Goal: Navigation & Orientation: Find specific page/section

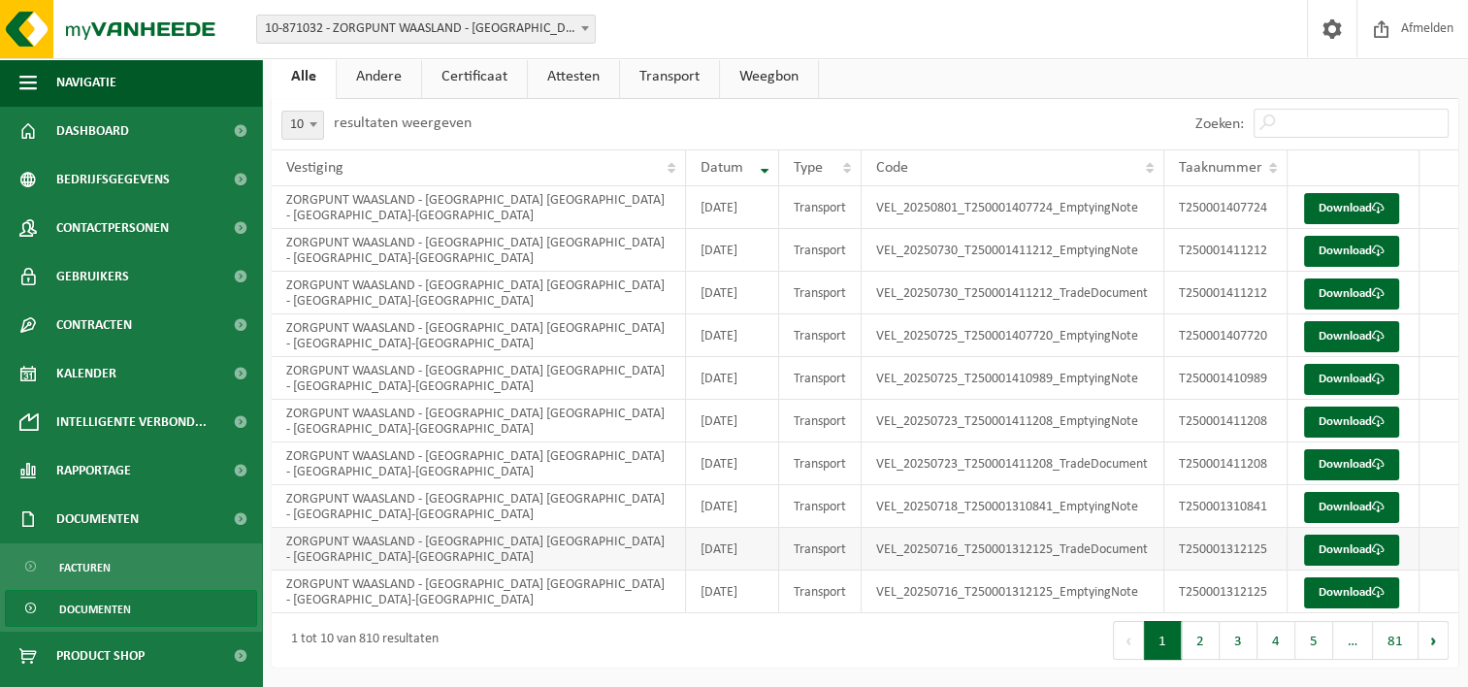
scroll to position [206, 0]
click at [99, 376] on span "Kalender" at bounding box center [86, 373] width 60 height 48
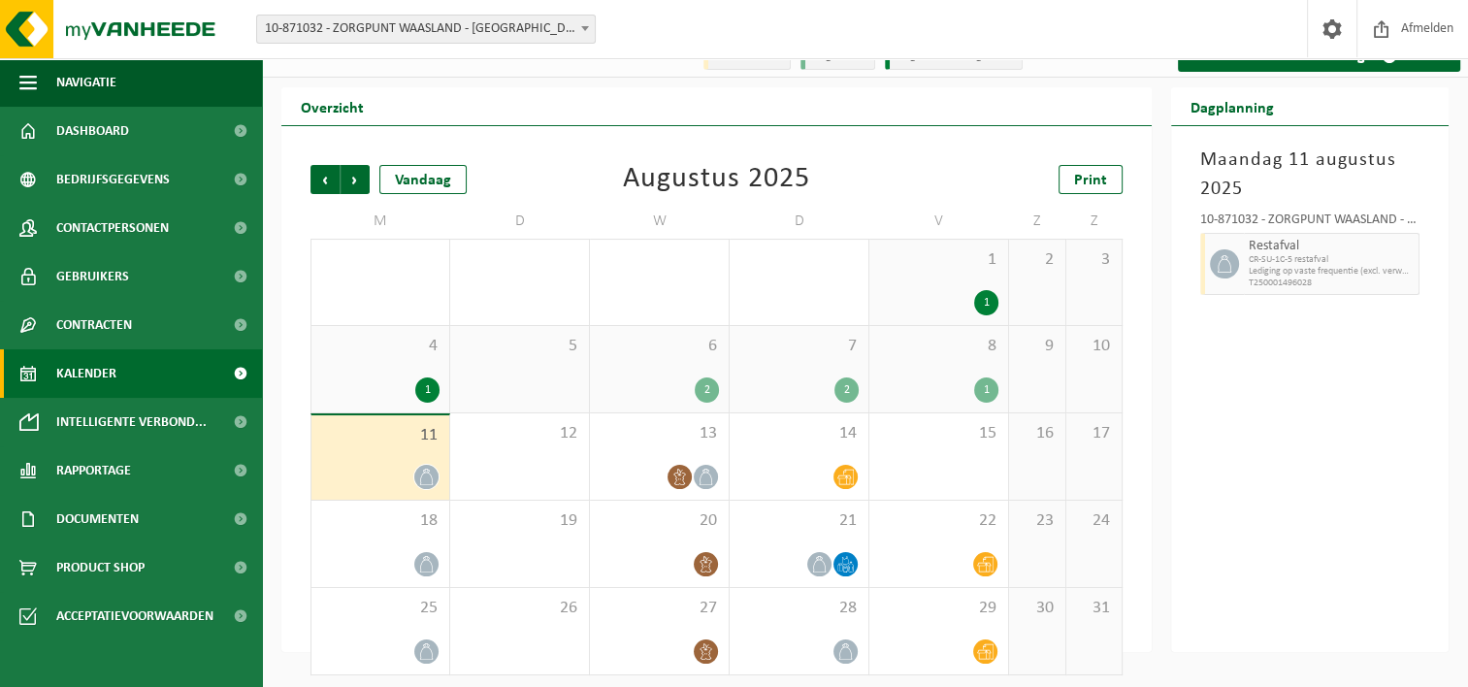
scroll to position [32, 0]
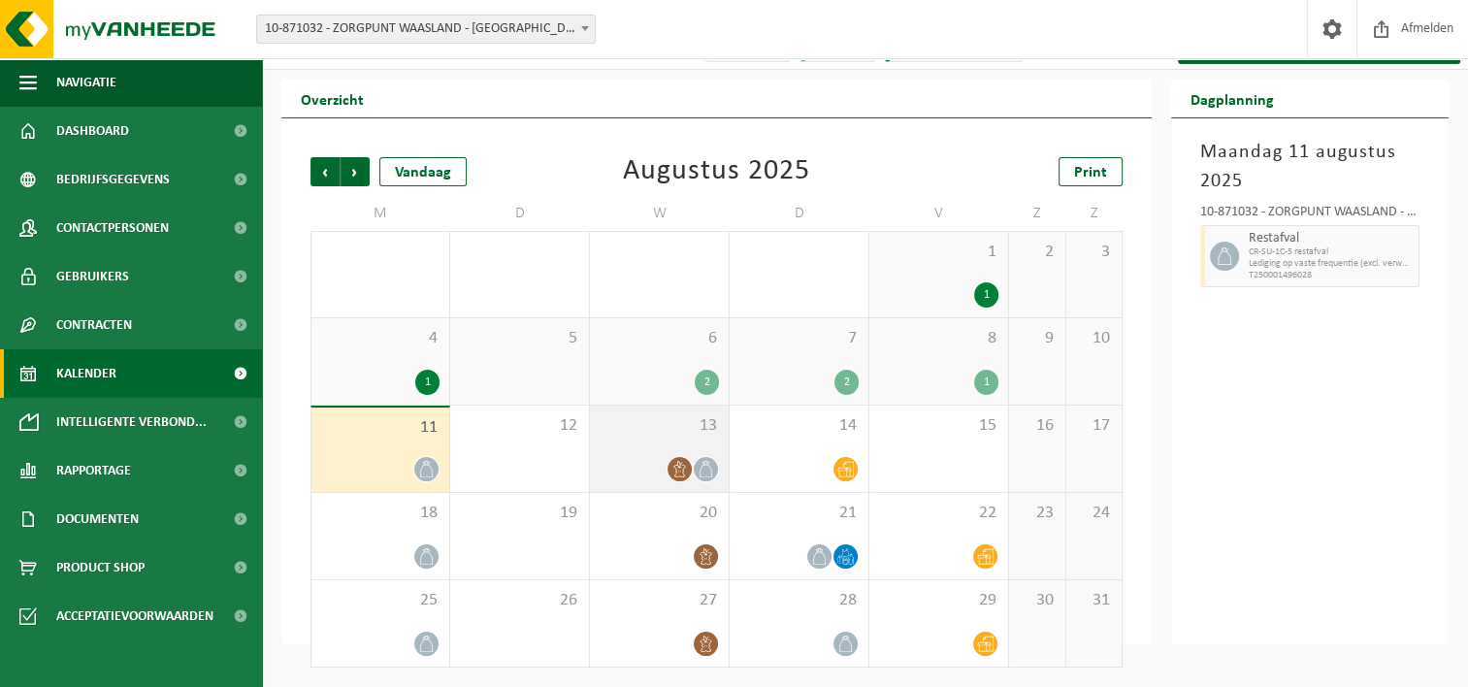
click at [679, 469] on icon at bounding box center [679, 469] width 16 height 16
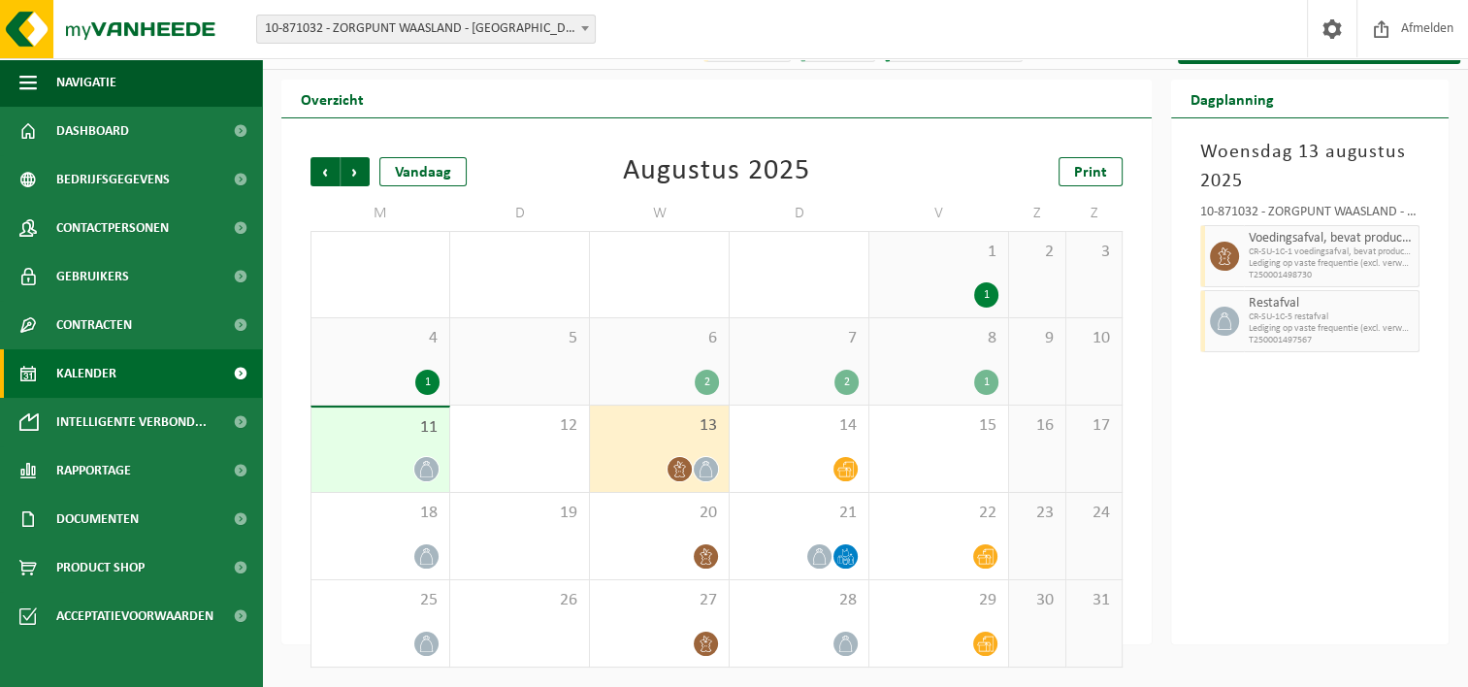
click at [1246, 512] on div "Woensdag 13 augustus 2025 10-871032 - ZORGPUNT WAASLAND - WZC POPULIERENHOF - N…" at bounding box center [1309, 381] width 277 height 526
click at [98, 133] on span "Dashboard" at bounding box center [92, 131] width 73 height 48
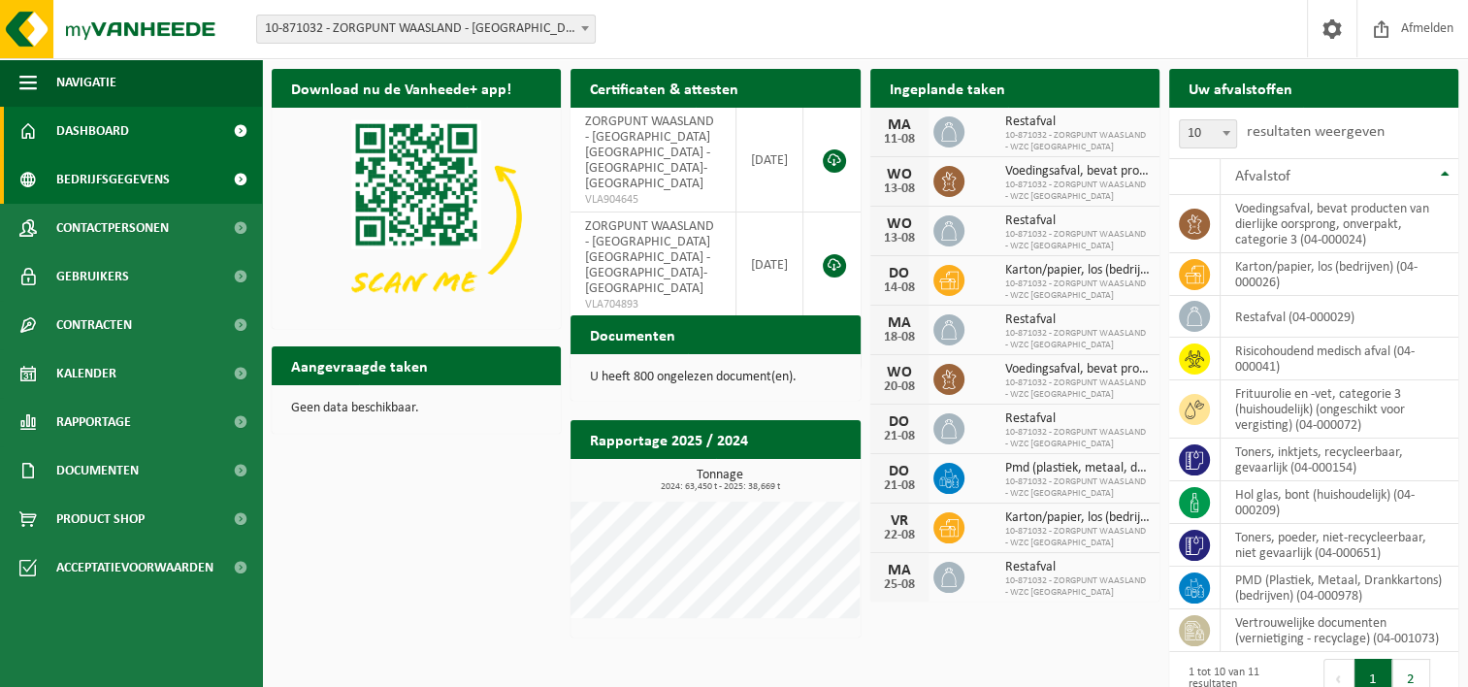
click at [96, 177] on span "Bedrijfsgegevens" at bounding box center [112, 179] width 113 height 48
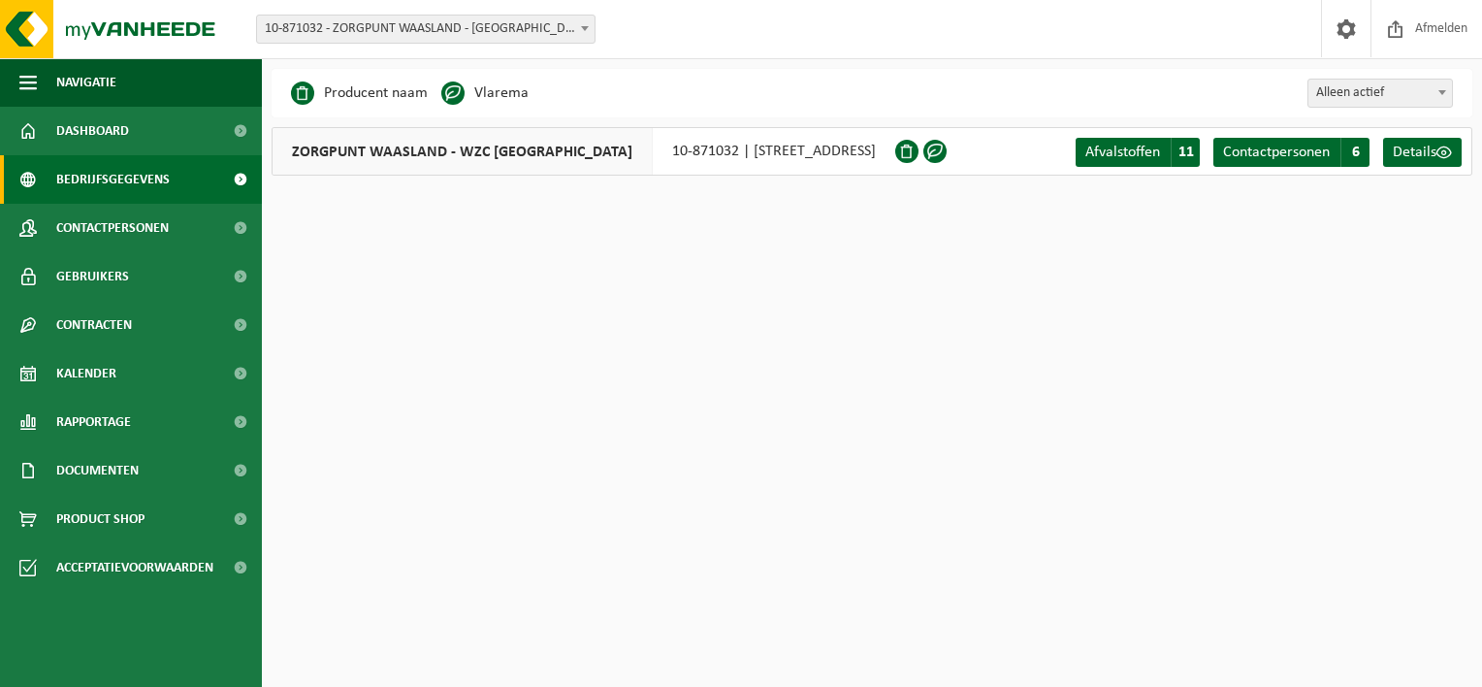
click at [1401, 97] on span "Alleen actief" at bounding box center [1381, 93] width 144 height 27
select select "true"
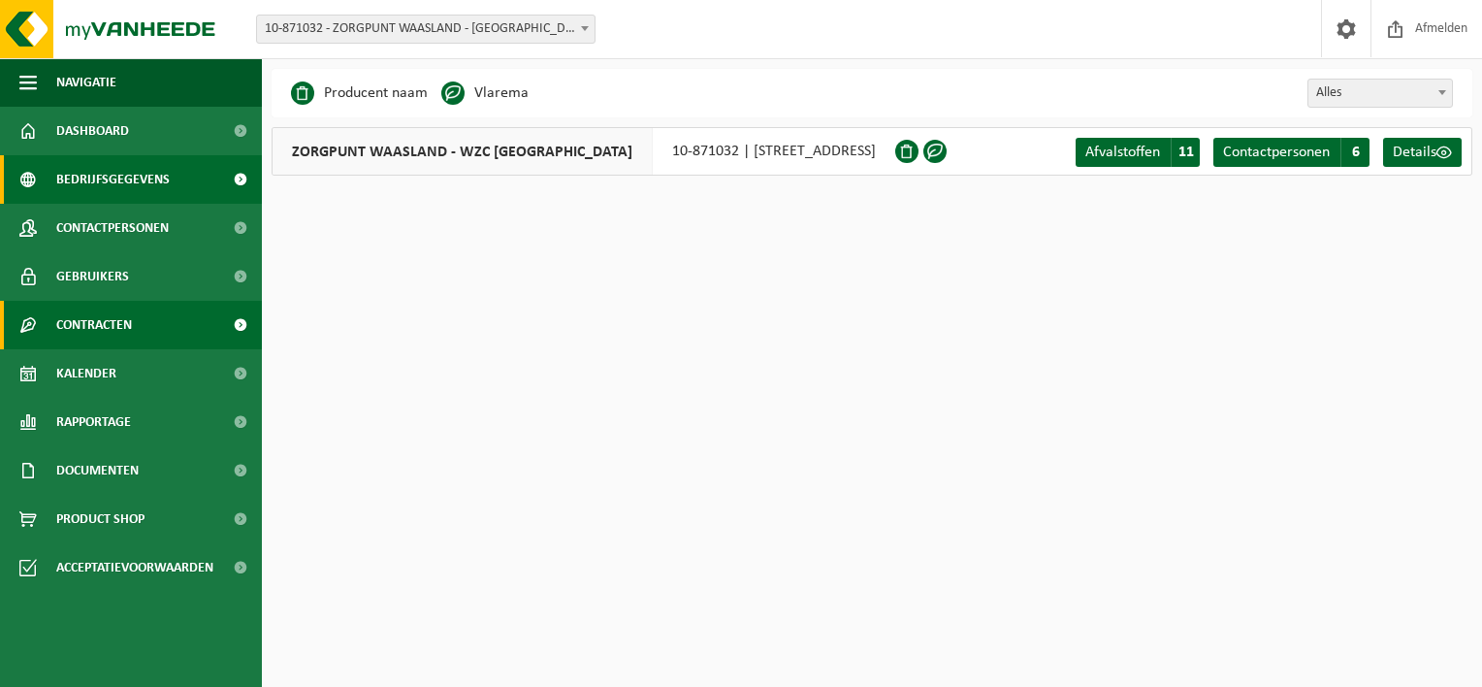
click at [99, 322] on span "Contracten" at bounding box center [94, 325] width 76 height 48
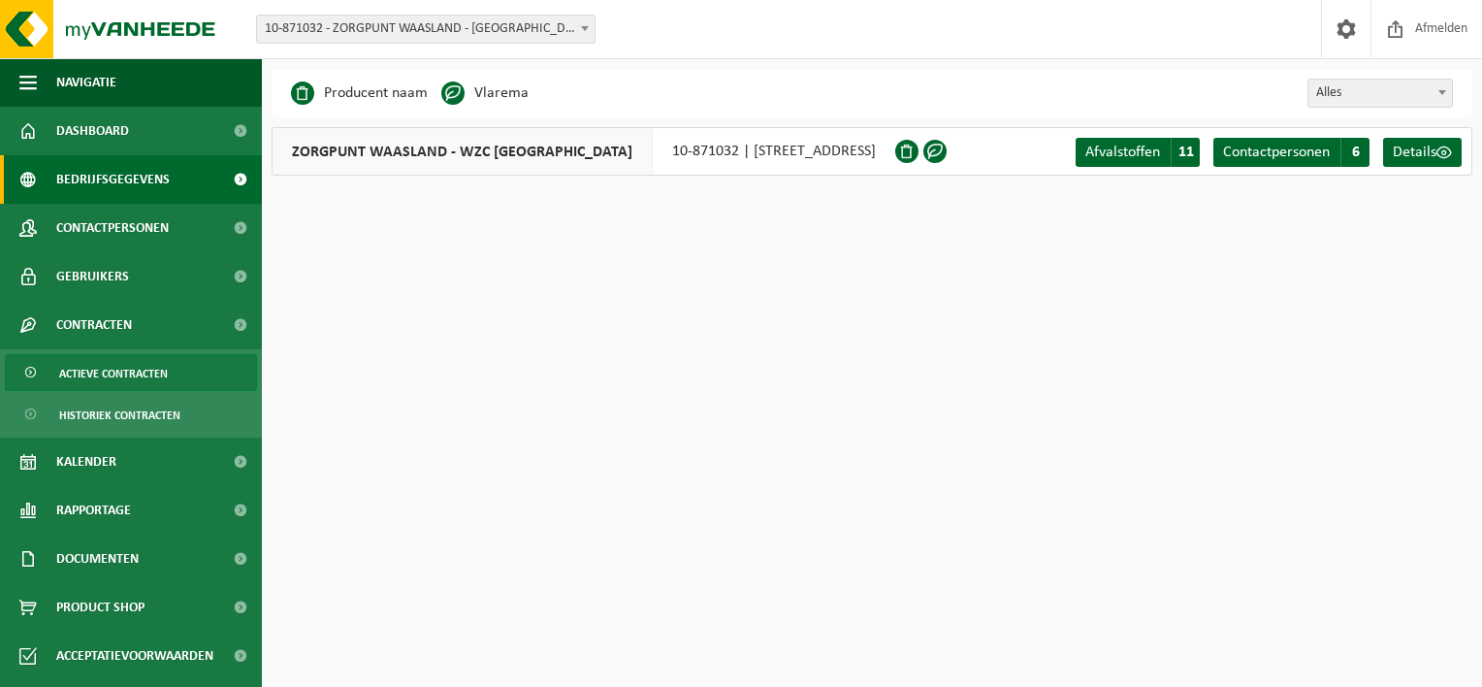
click at [124, 366] on span "Actieve contracten" at bounding box center [113, 373] width 109 height 37
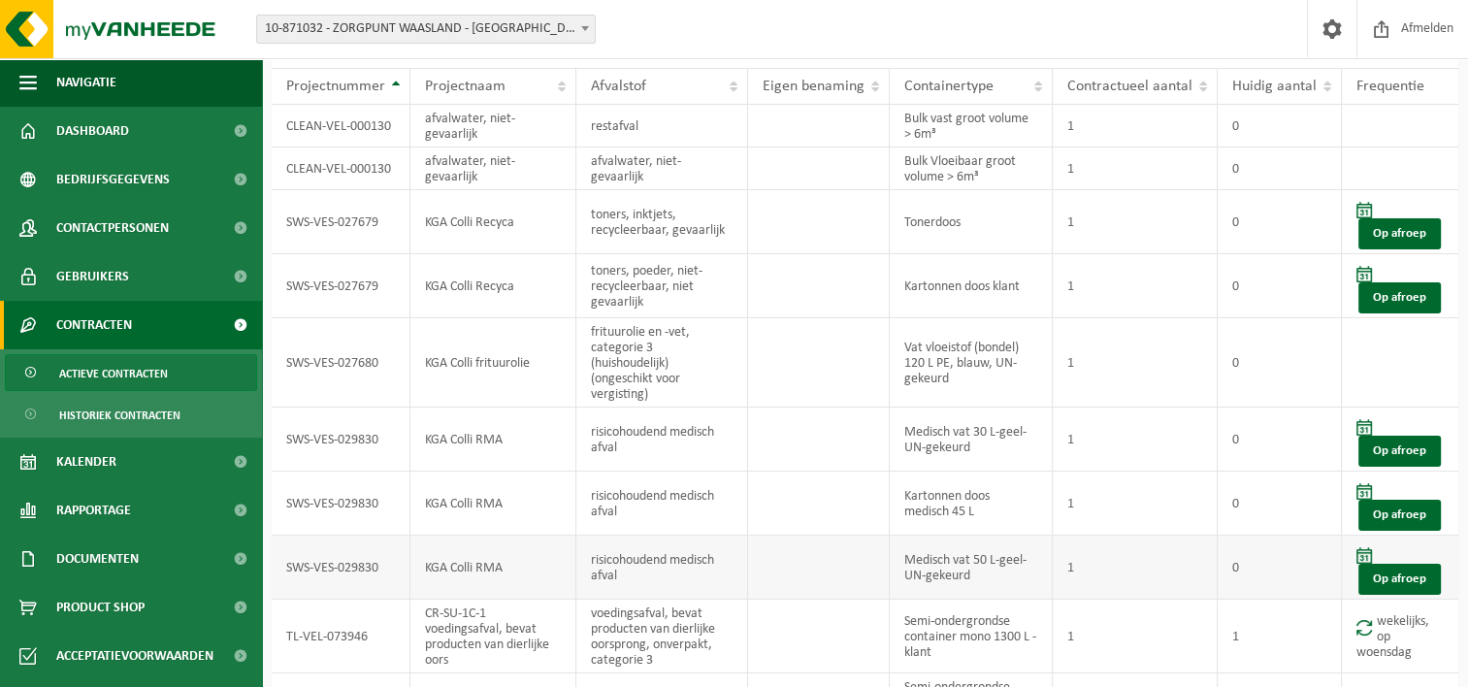
scroll to position [197, 0]
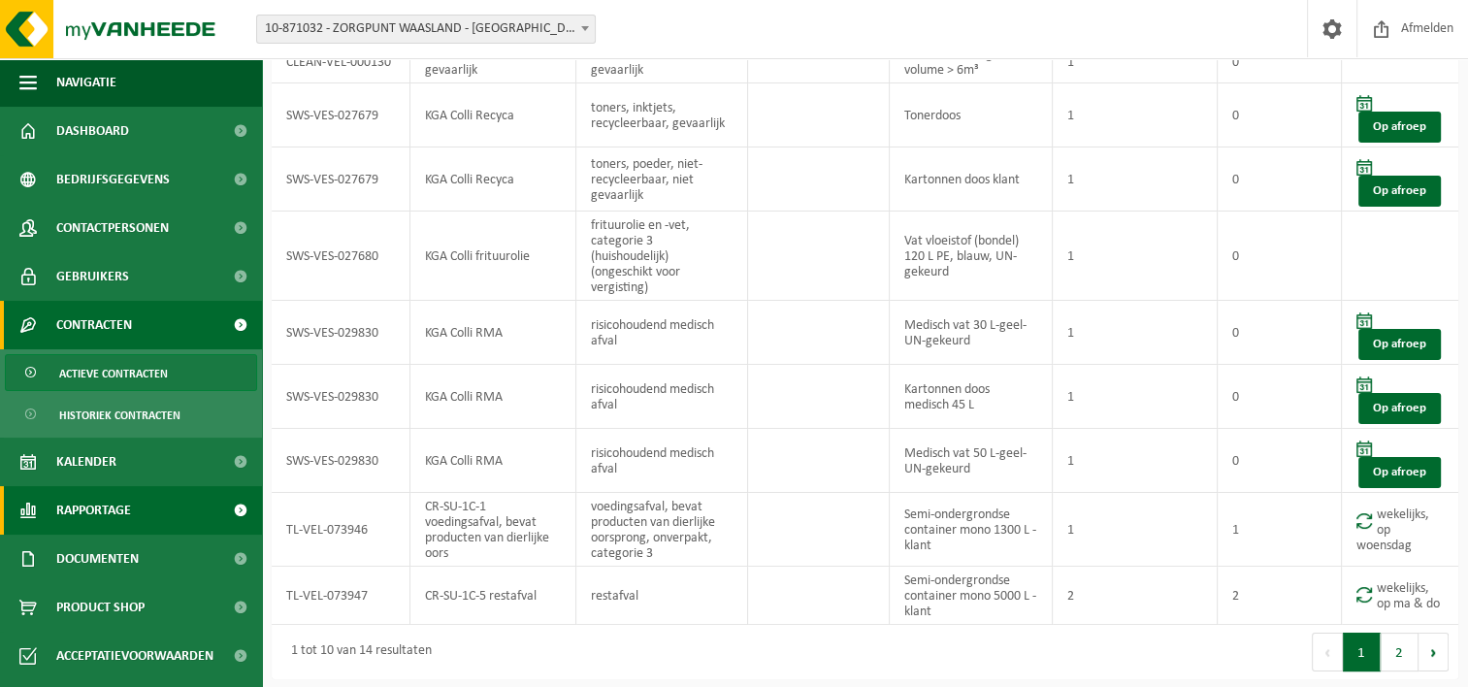
click at [93, 512] on span "Rapportage" at bounding box center [93, 510] width 75 height 48
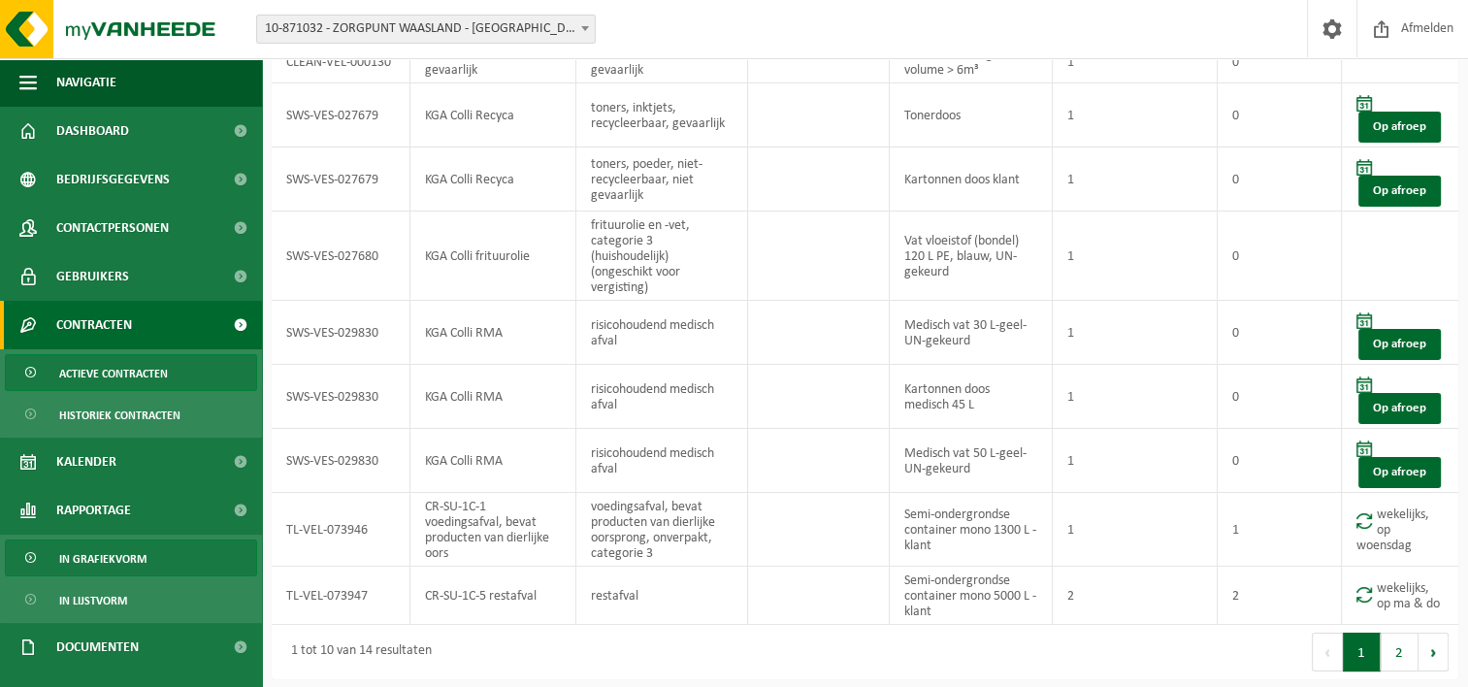
click at [93, 556] on span "In grafiekvorm" at bounding box center [102, 558] width 87 height 37
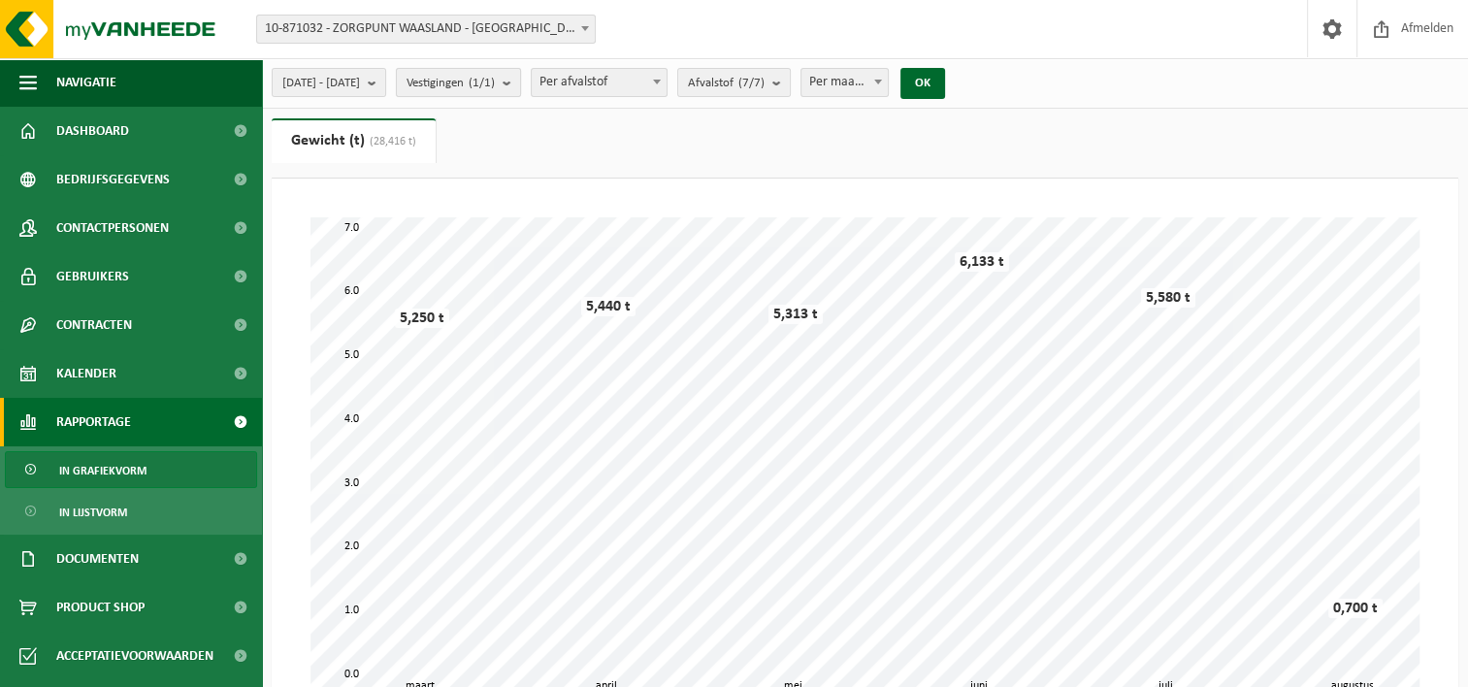
click at [520, 81] on b "submit" at bounding box center [510, 82] width 17 height 27
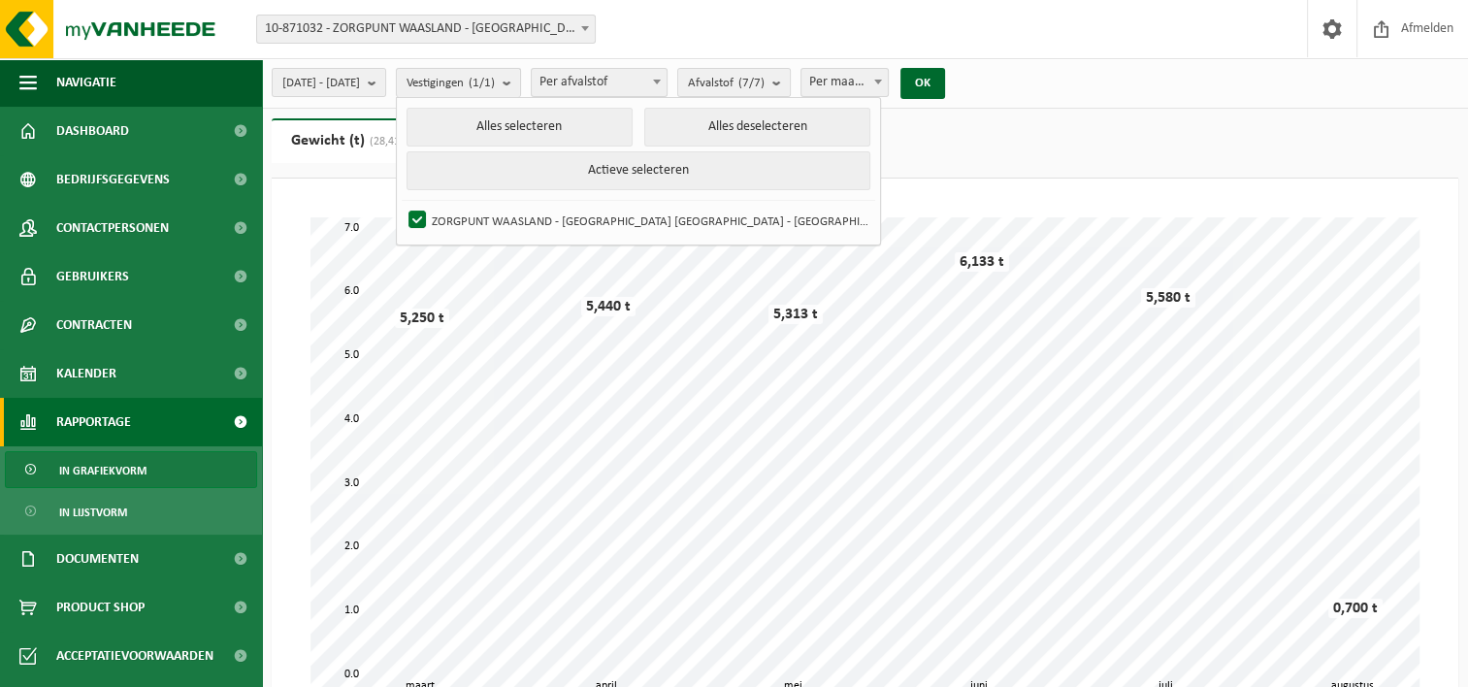
click at [520, 81] on b "submit" at bounding box center [510, 83] width 17 height 28
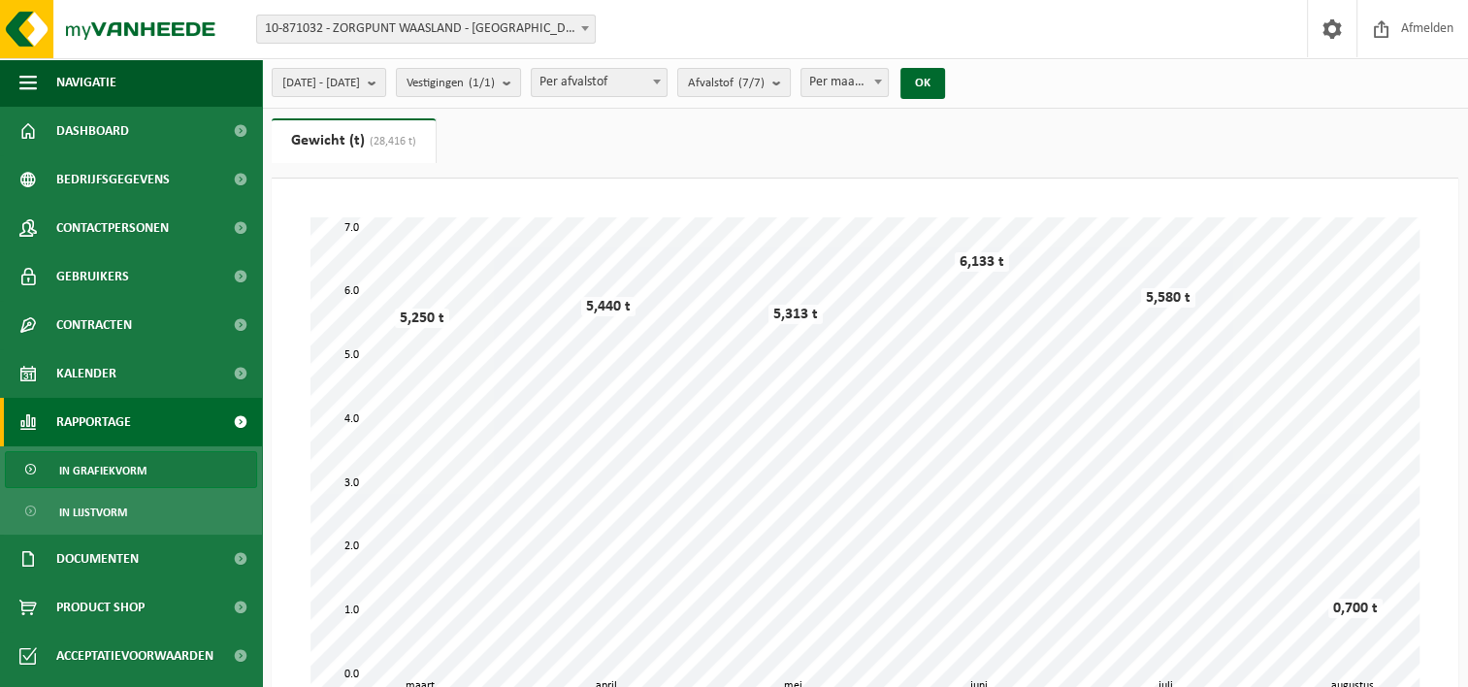
click at [582, 27] on b at bounding box center [585, 28] width 8 height 5
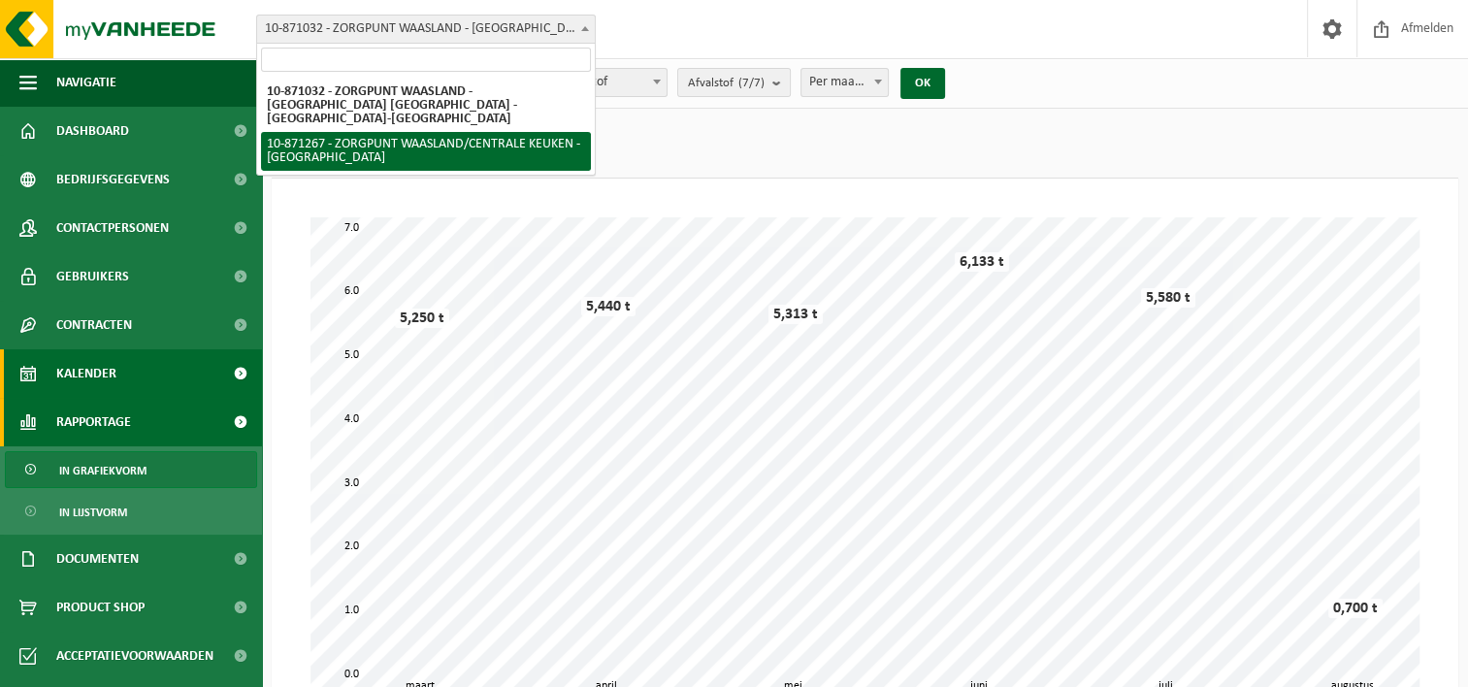
click at [89, 370] on span "Kalender" at bounding box center [86, 373] width 60 height 48
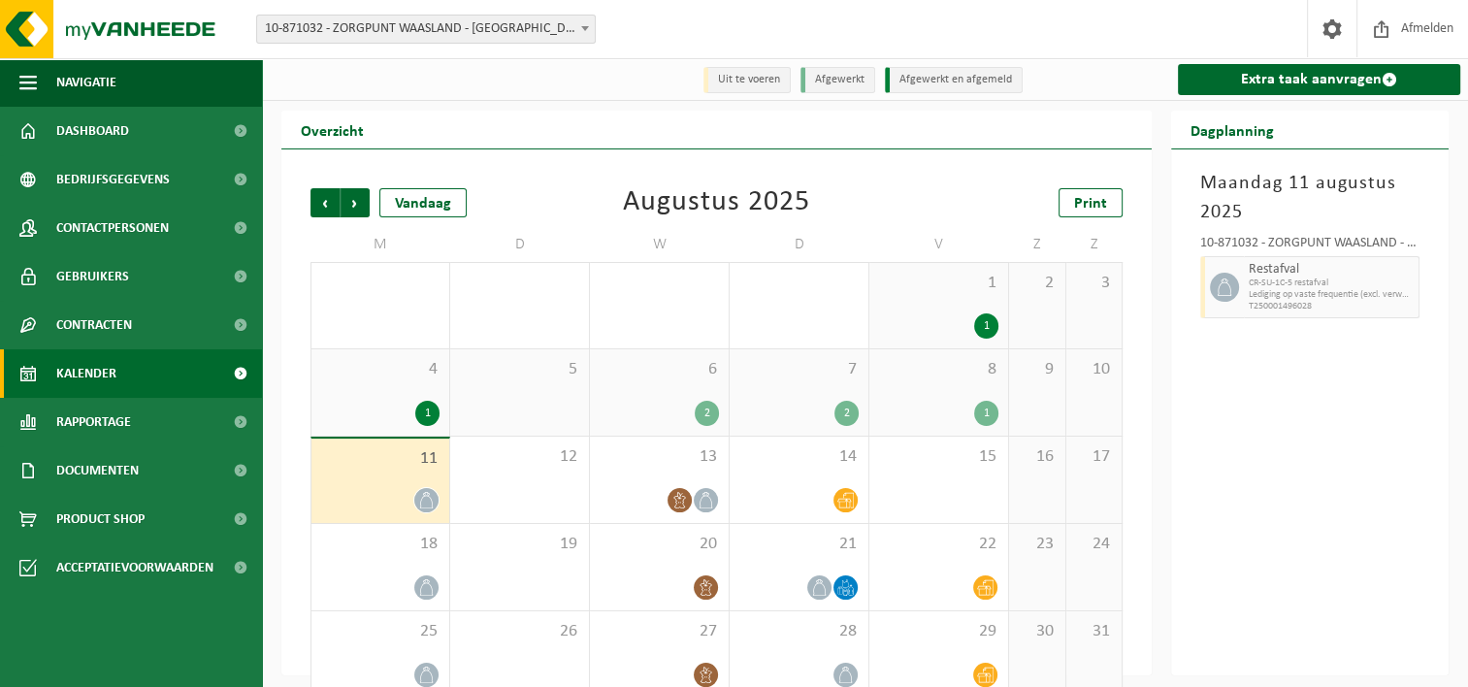
click at [587, 29] on b at bounding box center [585, 28] width 8 height 5
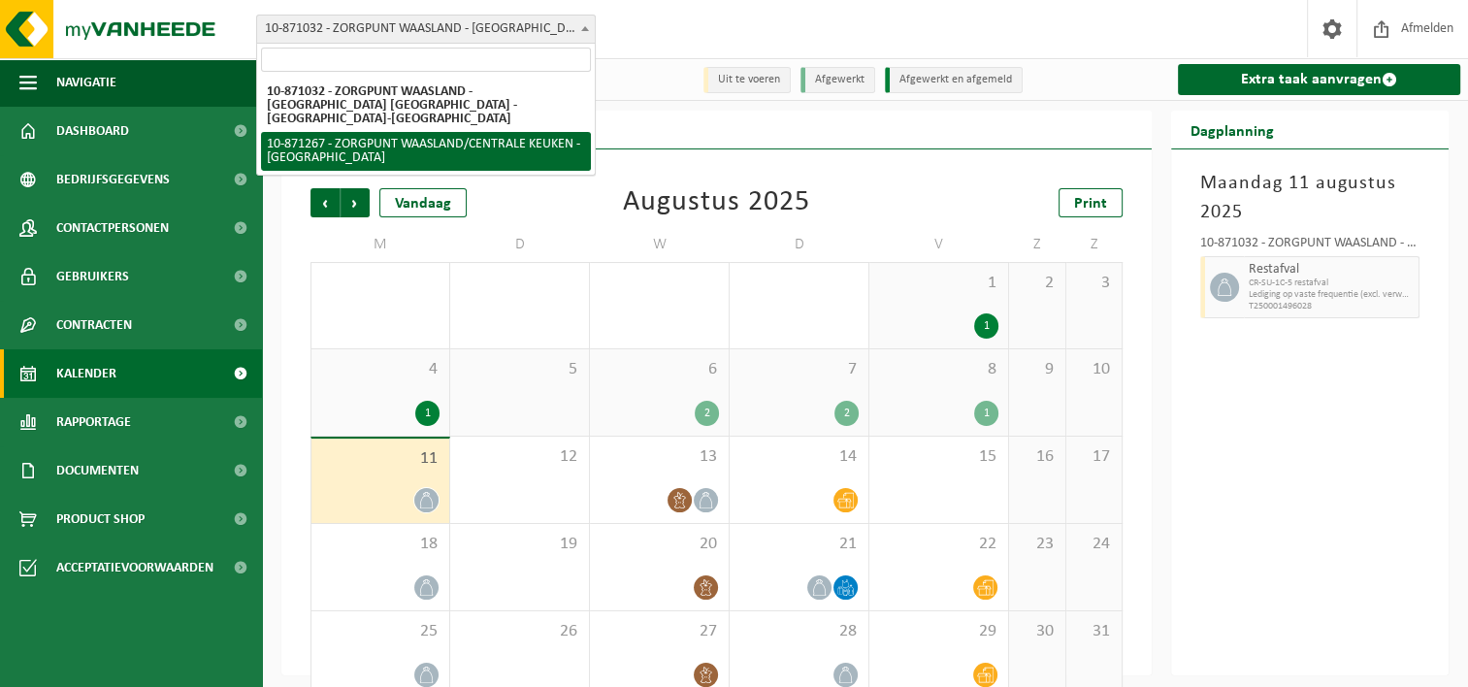
select select "105138"
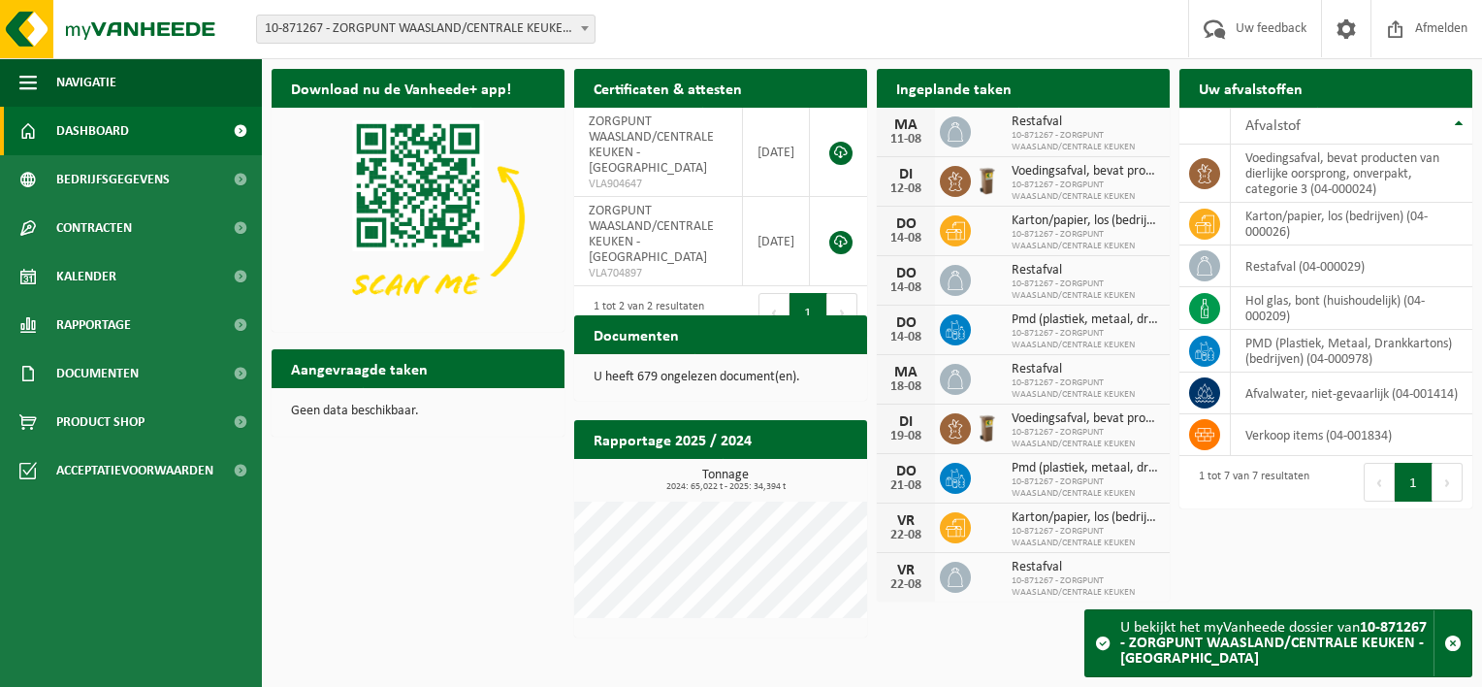
click at [843, 293] on button "Volgende" at bounding box center [842, 312] width 30 height 39
